Goal: Find specific page/section: Find specific page/section

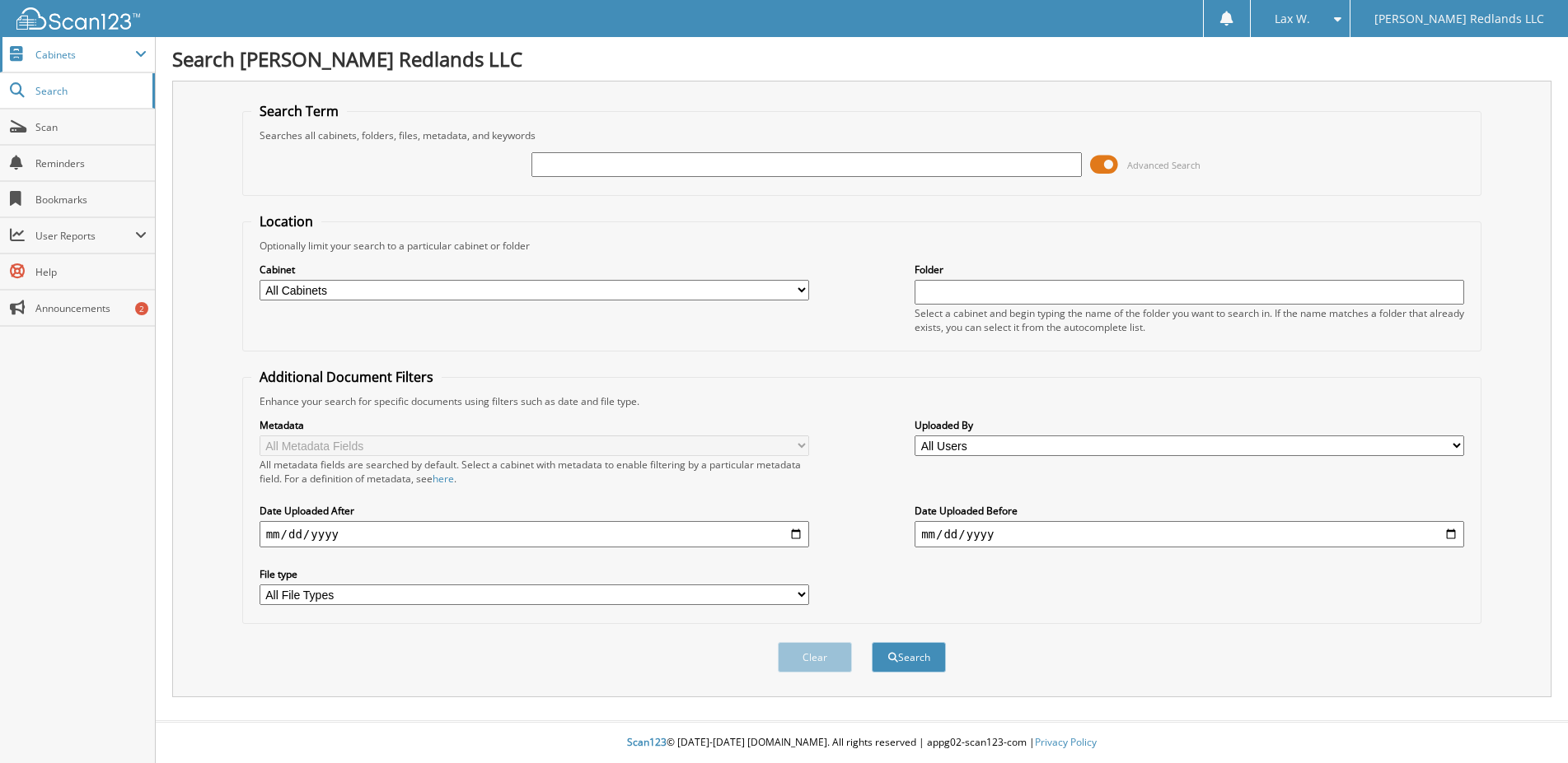
click at [65, 53] on span "Cabinets" at bounding box center [86, 55] width 100 height 14
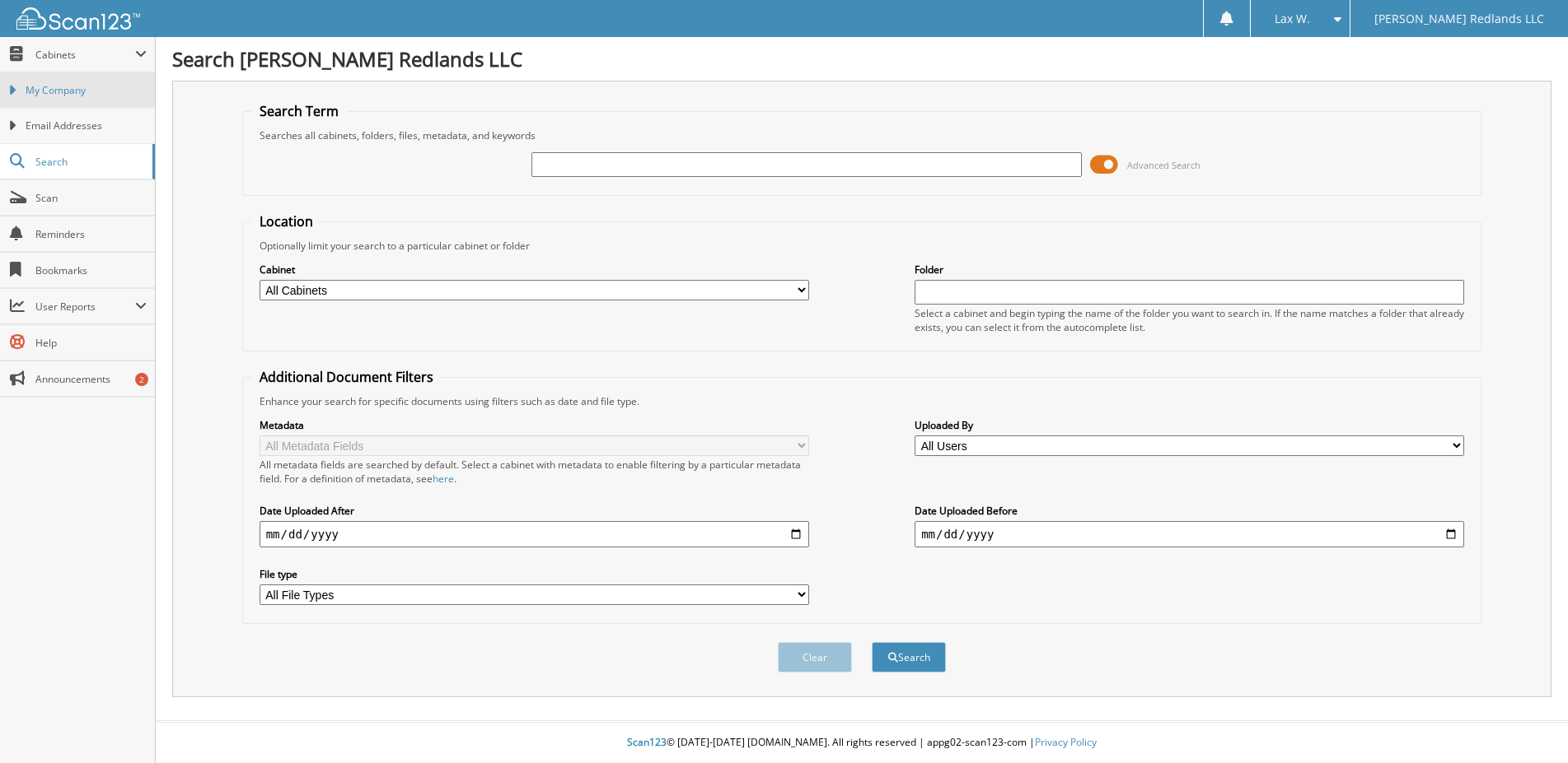
click at [54, 94] on span "My Company" at bounding box center [87, 90] width 121 height 15
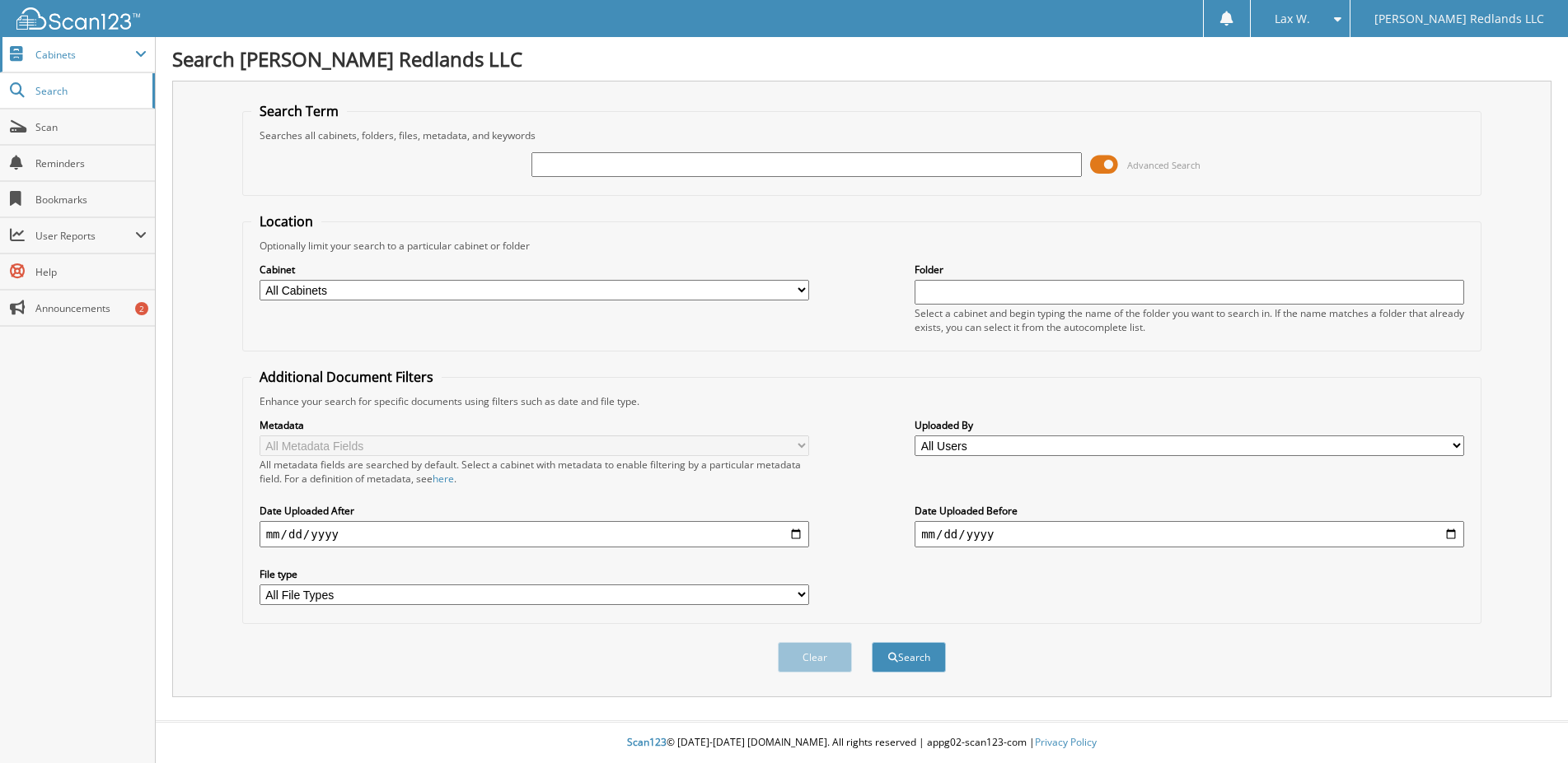
click at [52, 62] on span "Cabinets" at bounding box center [78, 55] width 155 height 36
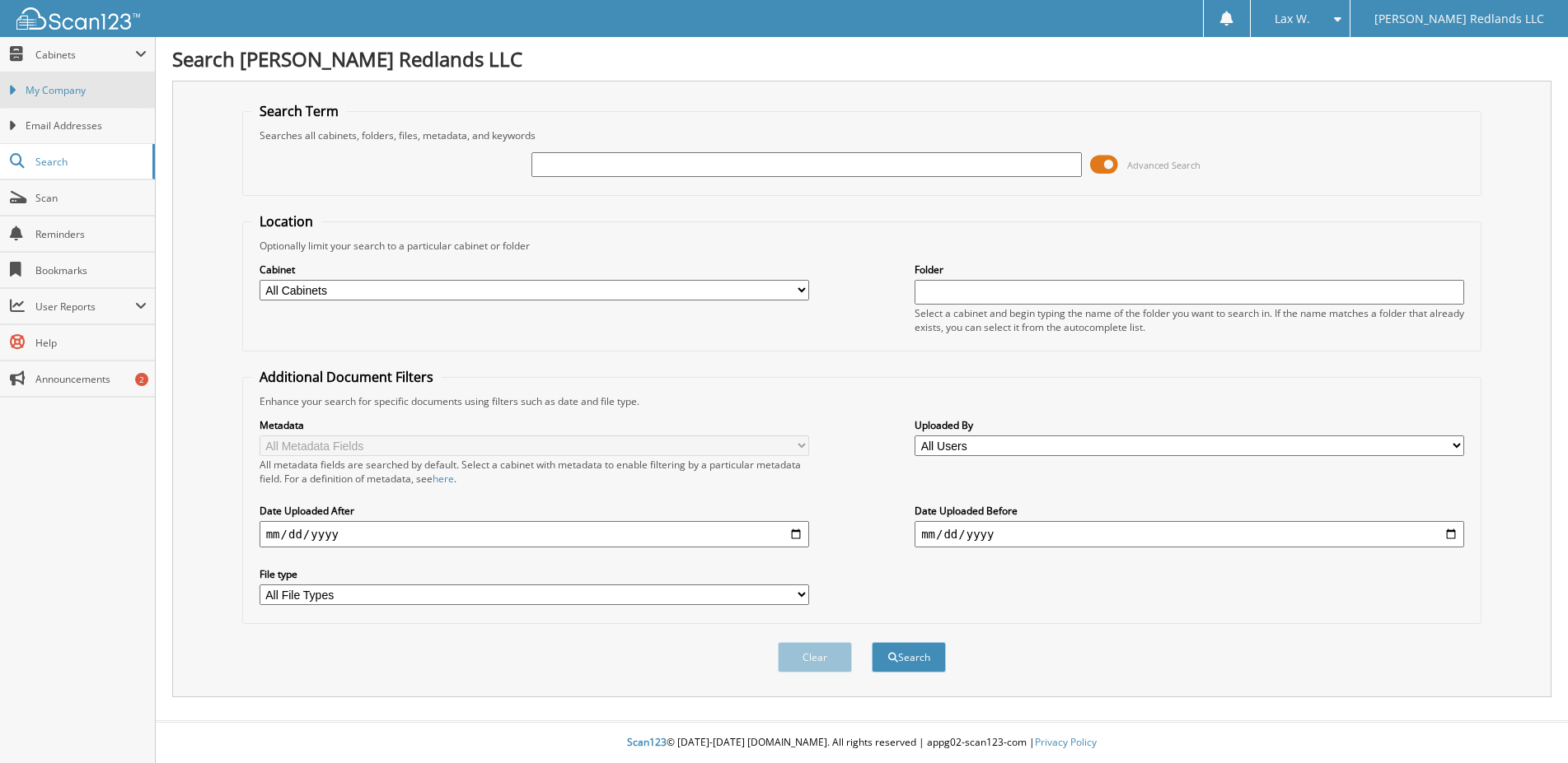
click at [89, 94] on span "My Company" at bounding box center [87, 90] width 121 height 15
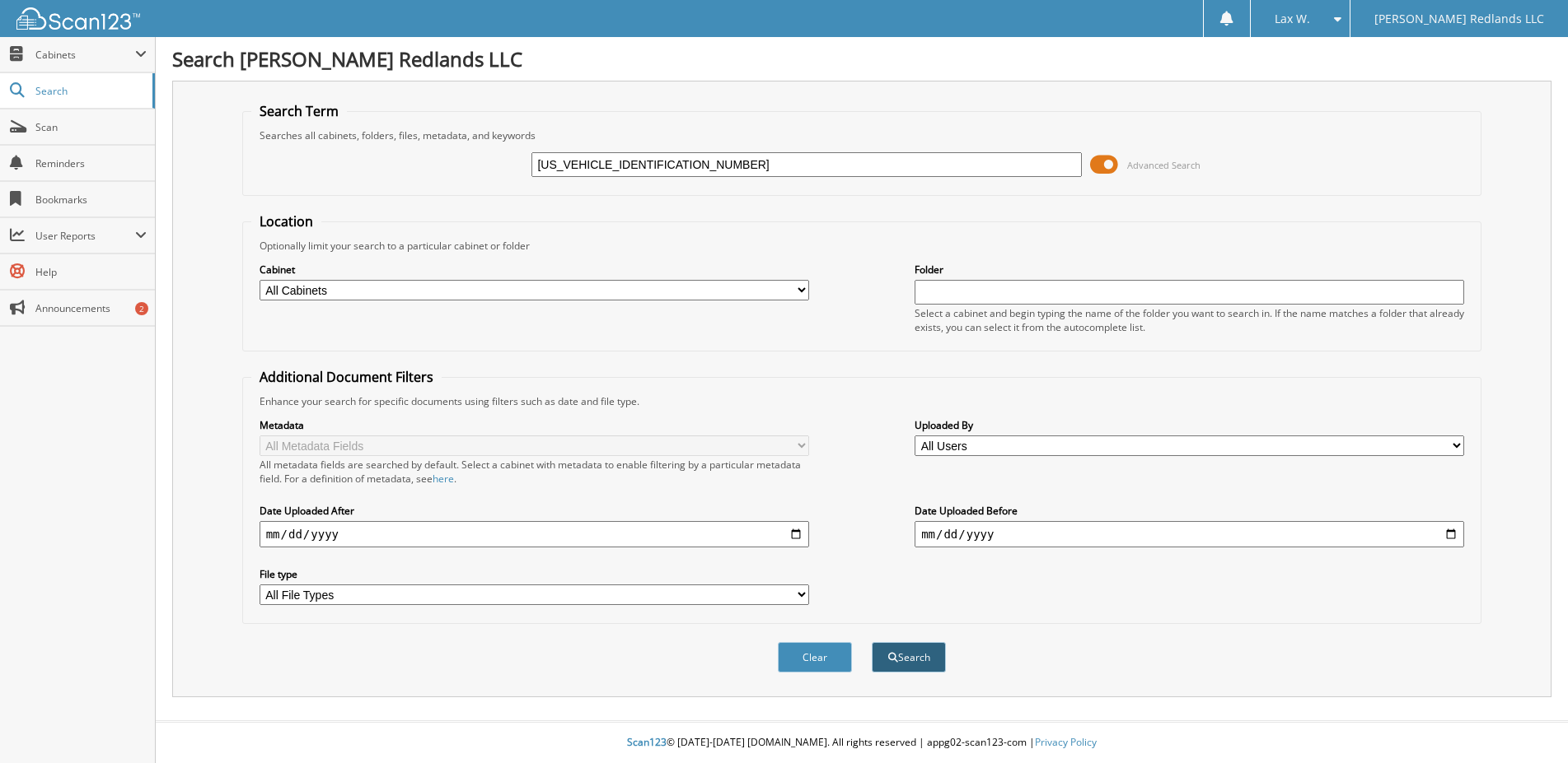
type input "[US_VEHICLE_IDENTIFICATION_NUMBER]"
click at [921, 673] on button "Search" at bounding box center [908, 658] width 74 height 30
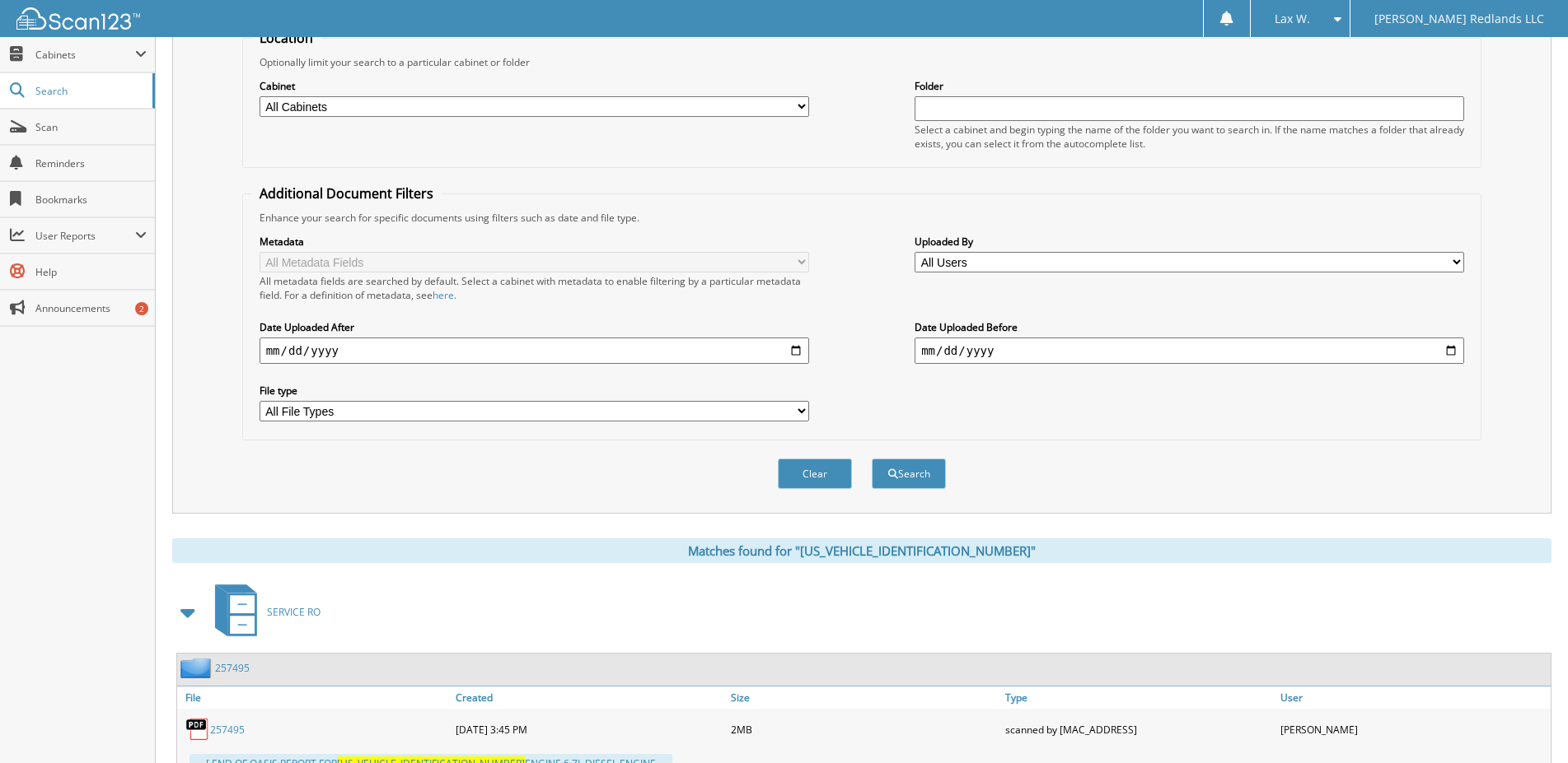
scroll to position [275, 0]
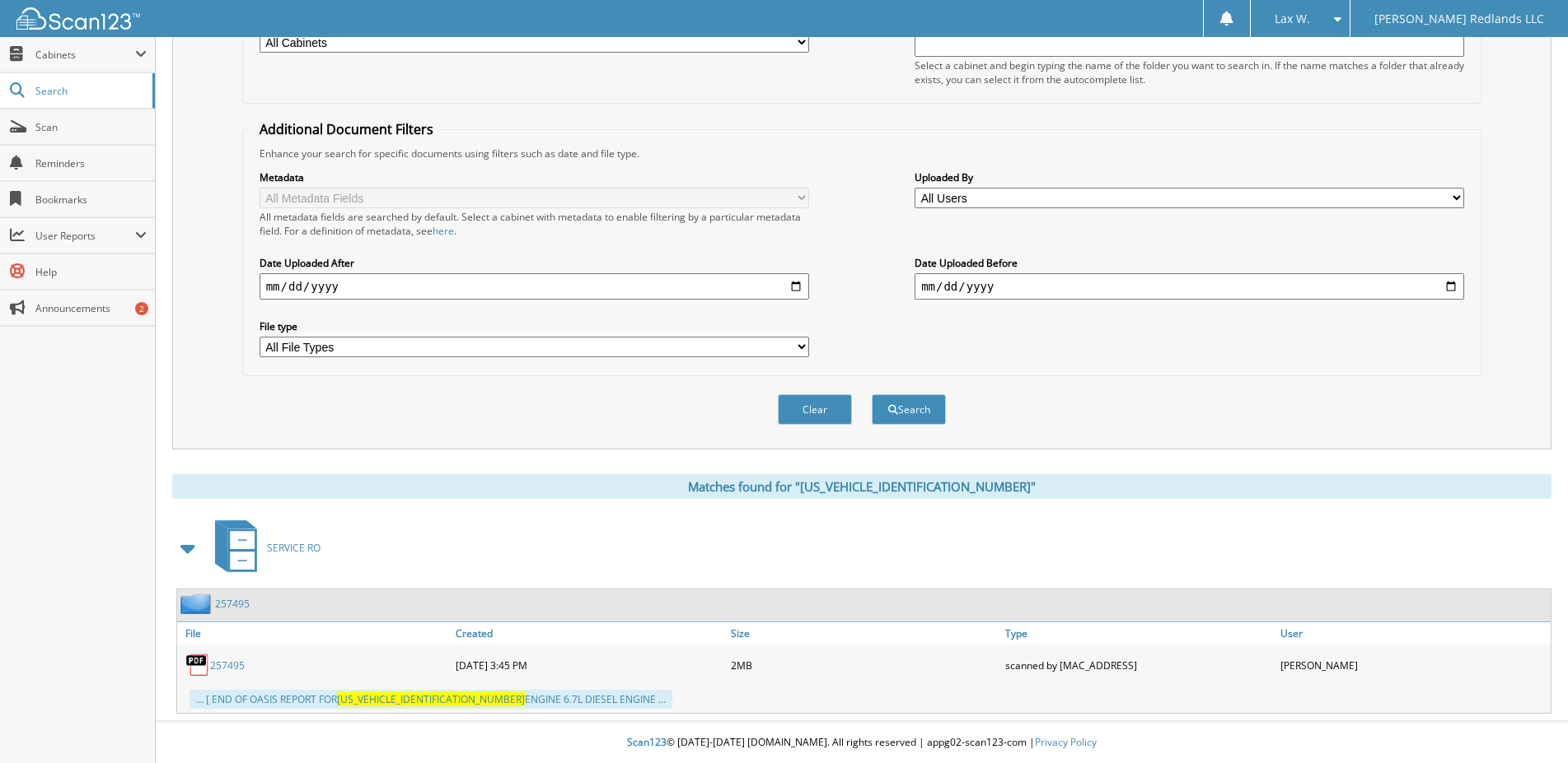
click at [231, 664] on link "257495" at bounding box center [227, 666] width 35 height 14
